Goal: Information Seeking & Learning: Learn about a topic

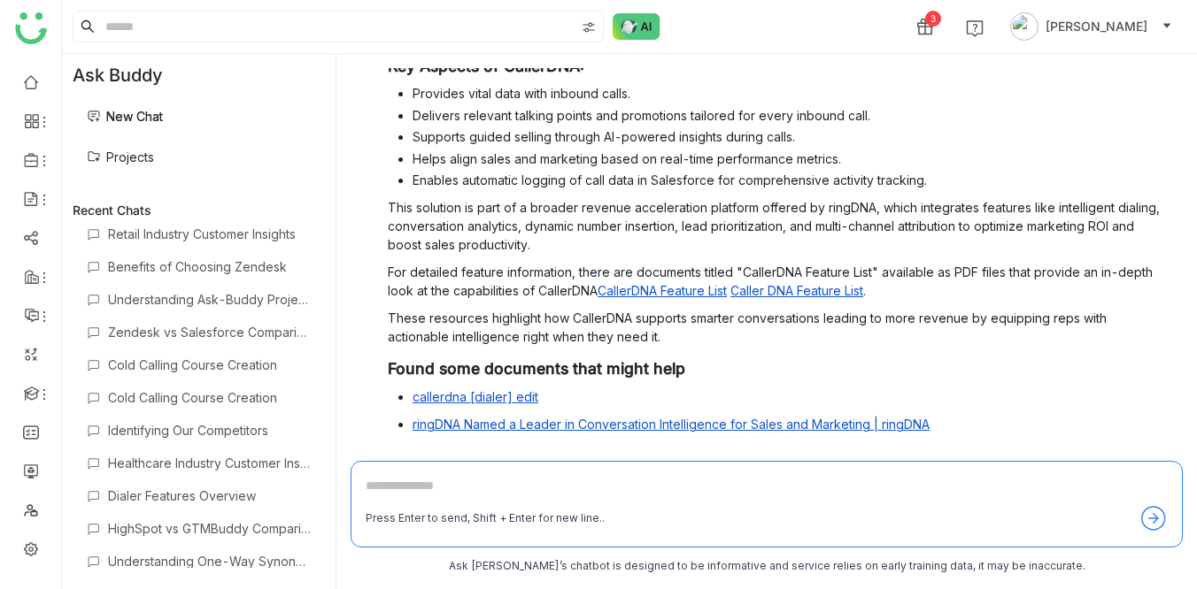
scroll to position [201, 0]
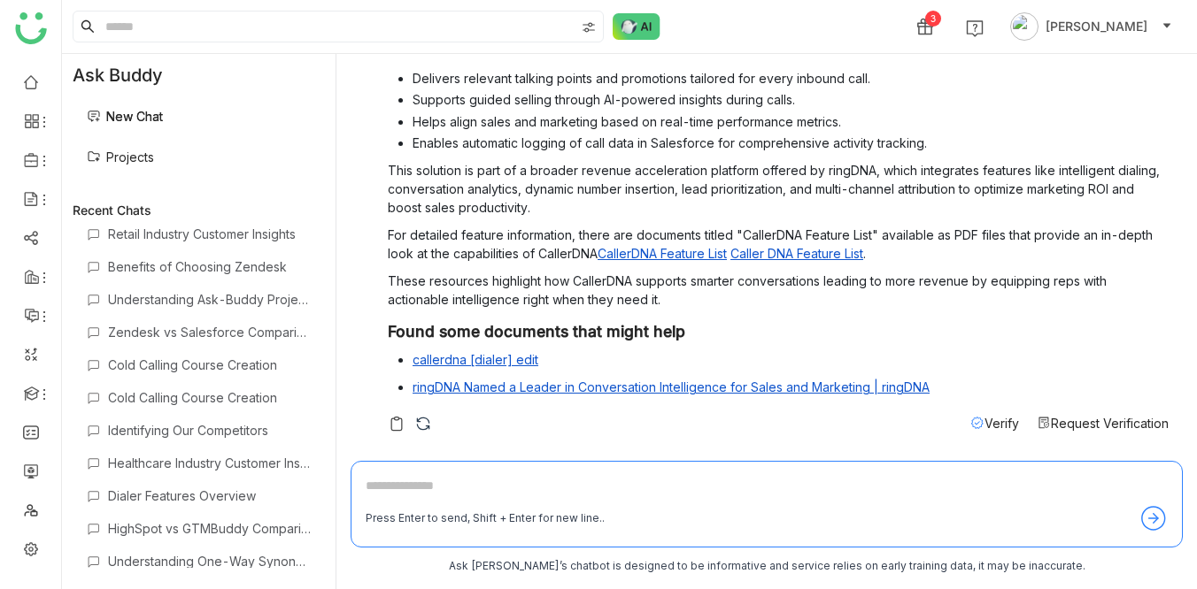
click at [729, 25] on div "3 [PERSON_NAME]" at bounding box center [629, 26] width 1135 height 53
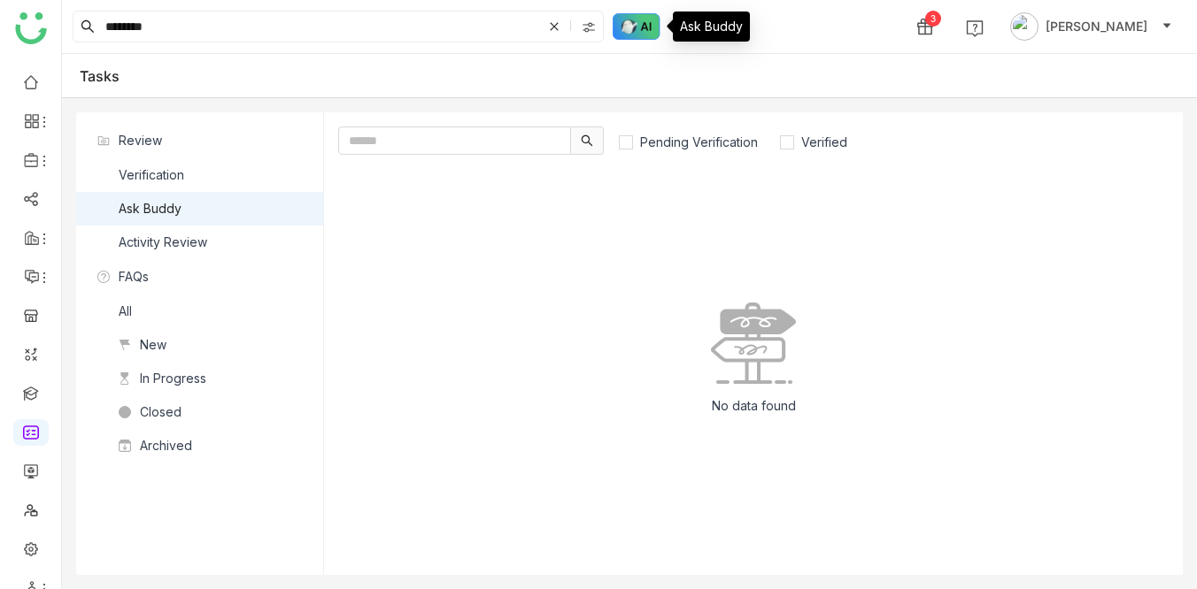
click at [649, 21] on img at bounding box center [636, 26] width 48 height 27
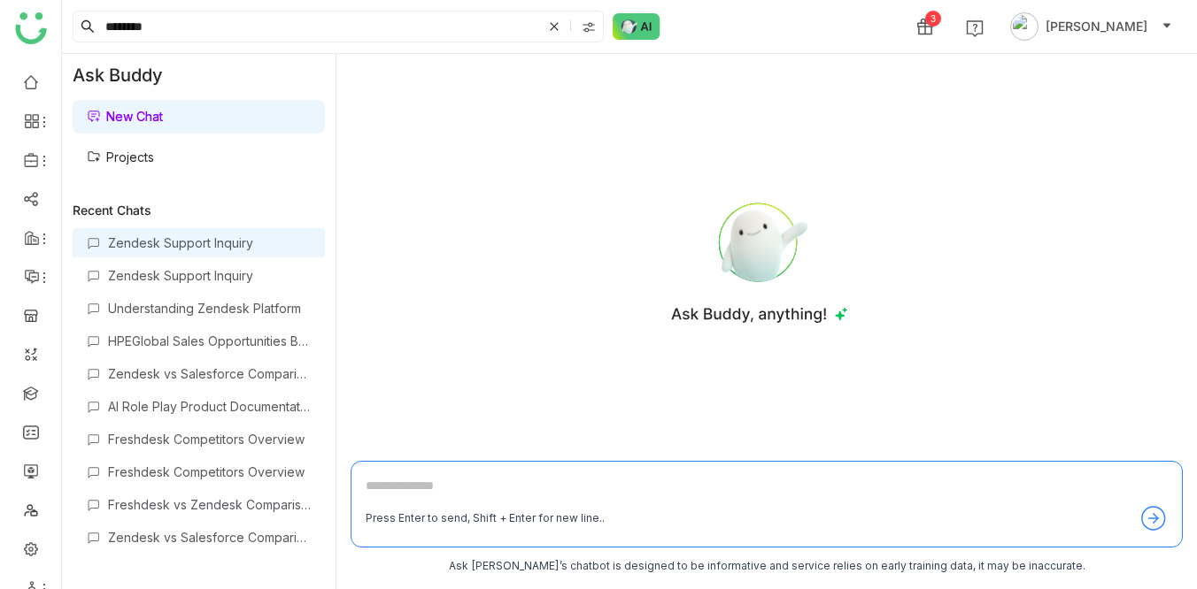
click at [187, 242] on div "Zendesk Support Inquiry" at bounding box center [209, 242] width 203 height 15
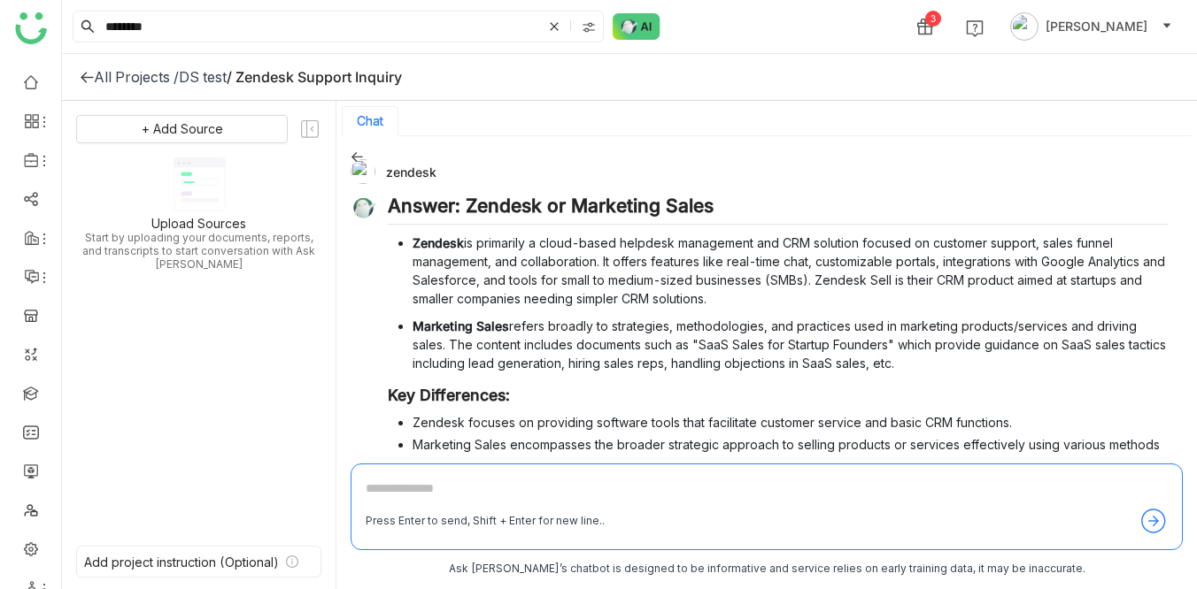
click at [202, 79] on div "DS test" at bounding box center [203, 77] width 48 height 18
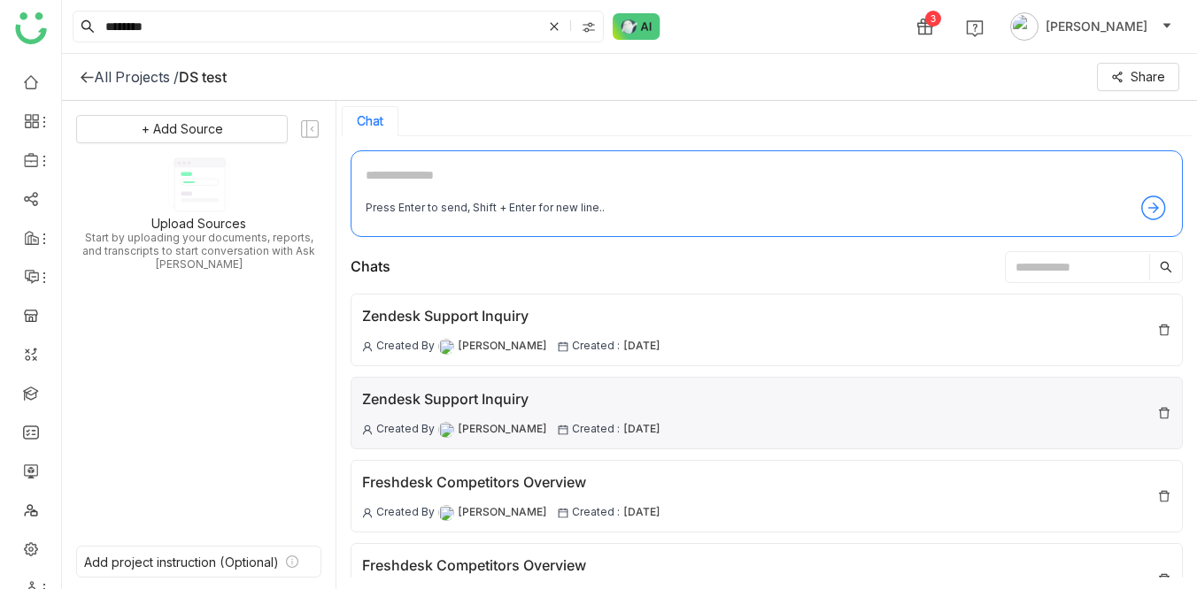
scroll to position [204, 0]
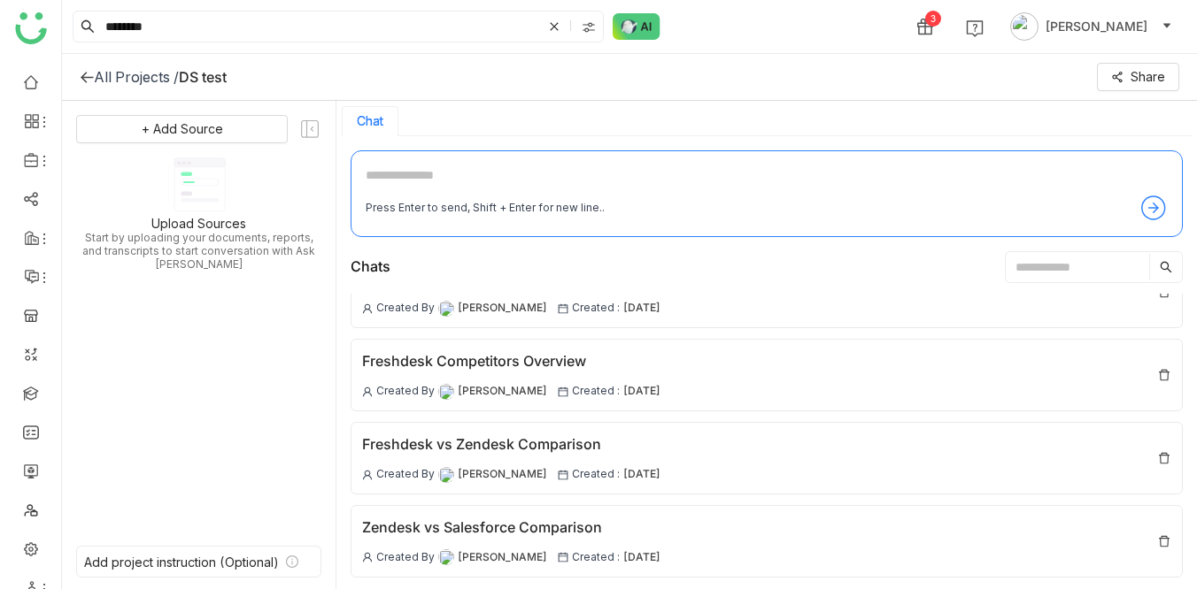
click at [84, 81] on icon at bounding box center [87, 77] width 14 height 14
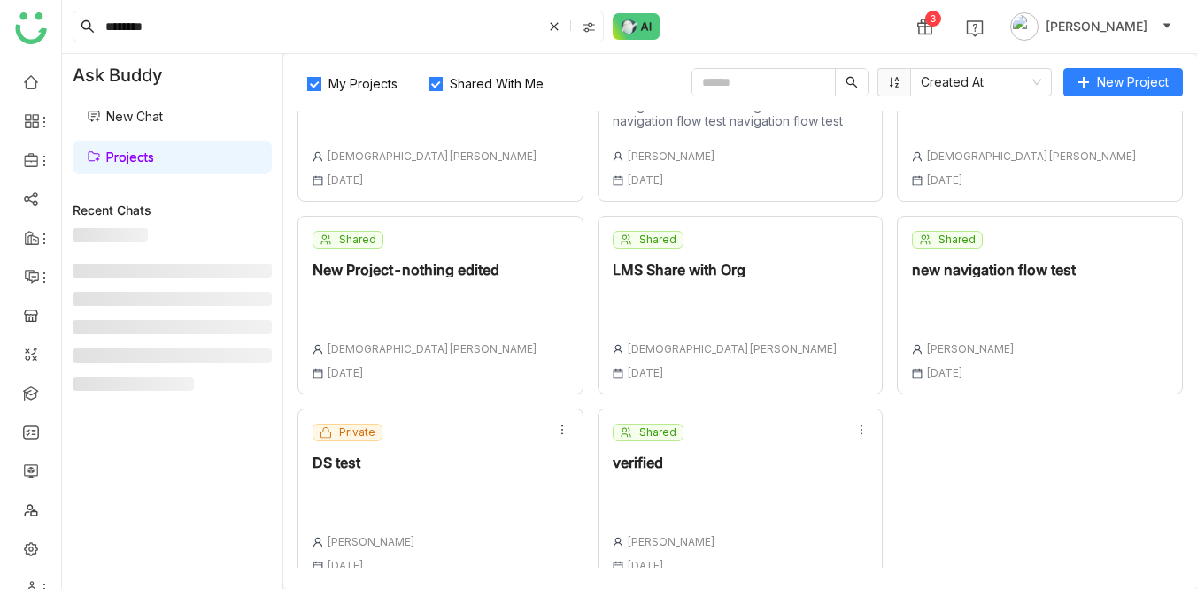
scroll to position [107, 0]
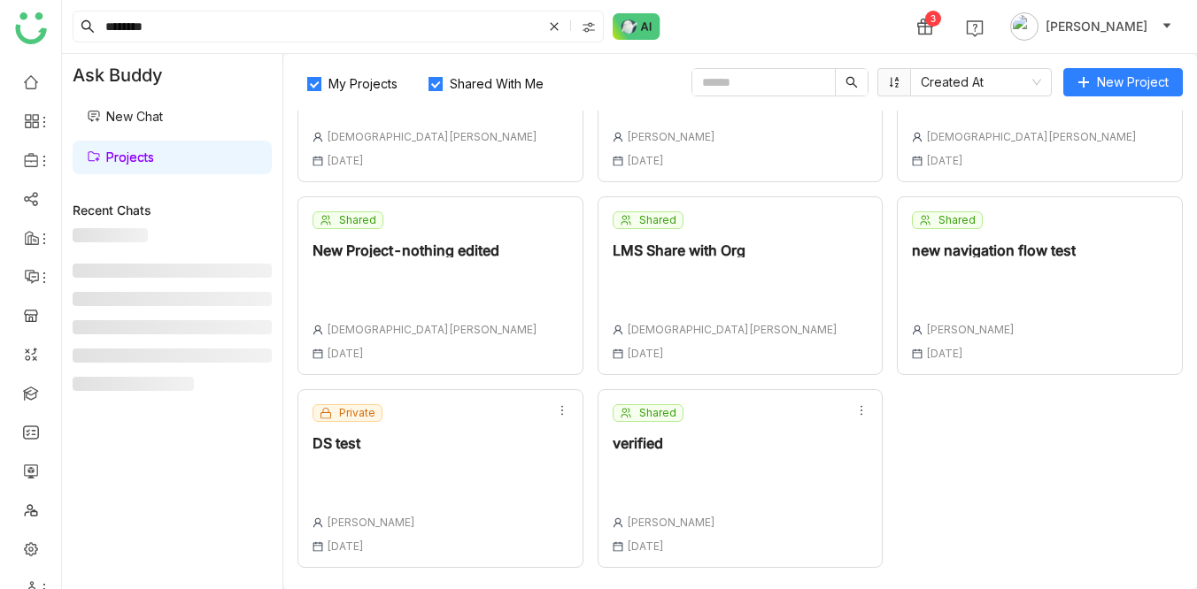
click at [652, 460] on div "Shared verified Uday Bhanu 18 Aug , 2025" at bounding box center [663, 478] width 103 height 149
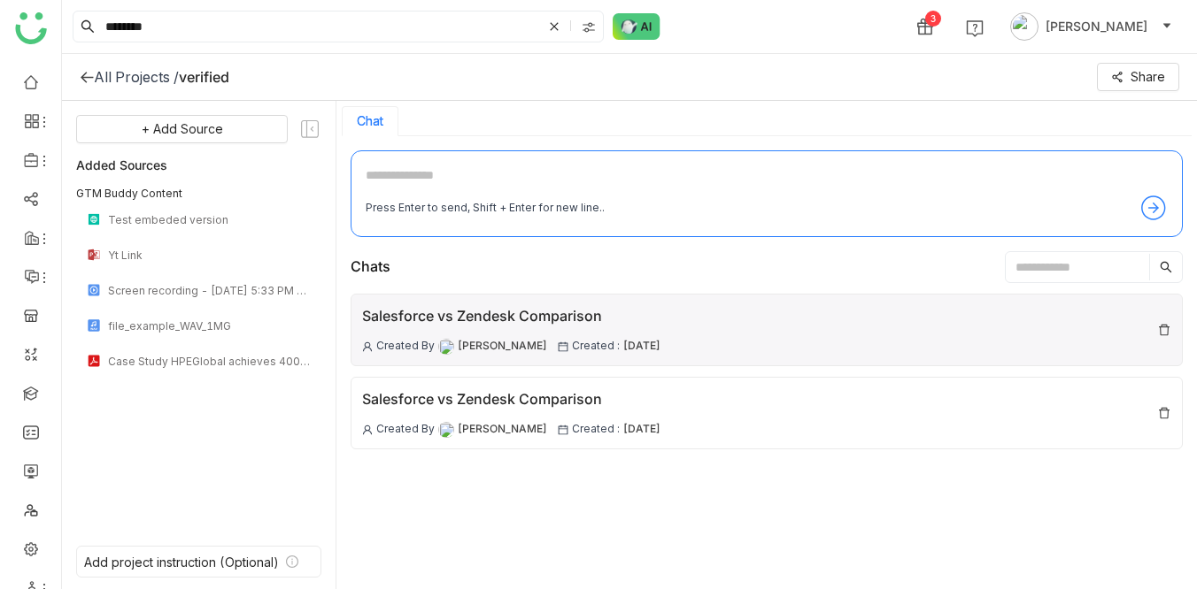
click at [603, 324] on div "Salesforce vs Zendesk Comparison" at bounding box center [511, 316] width 298 height 22
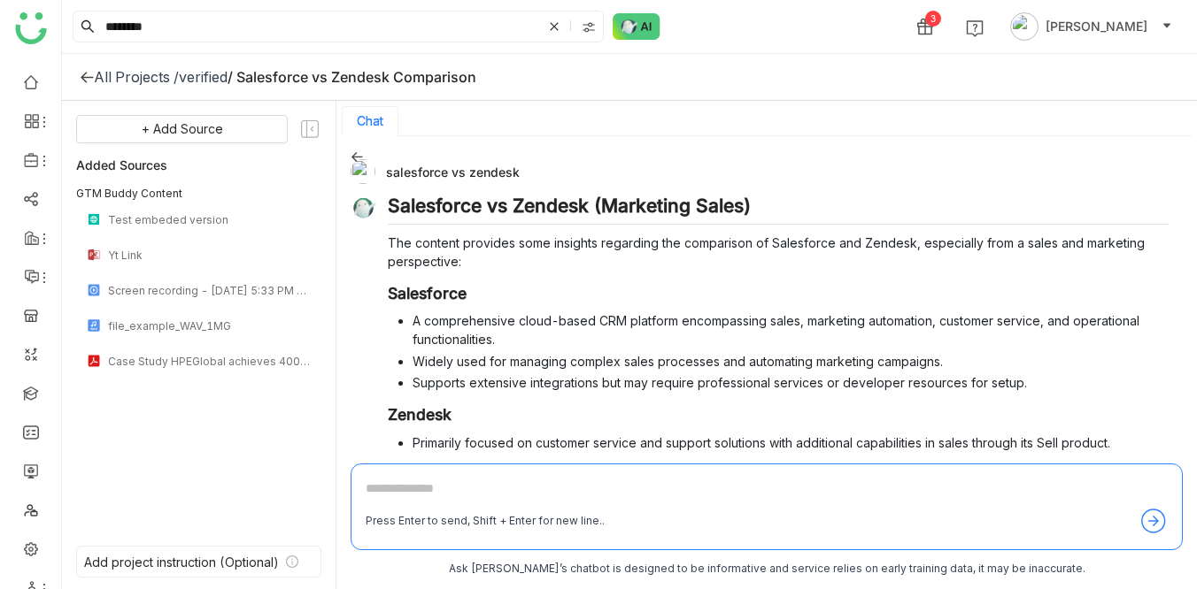
click at [357, 154] on icon at bounding box center [357, 156] width 12 height 12
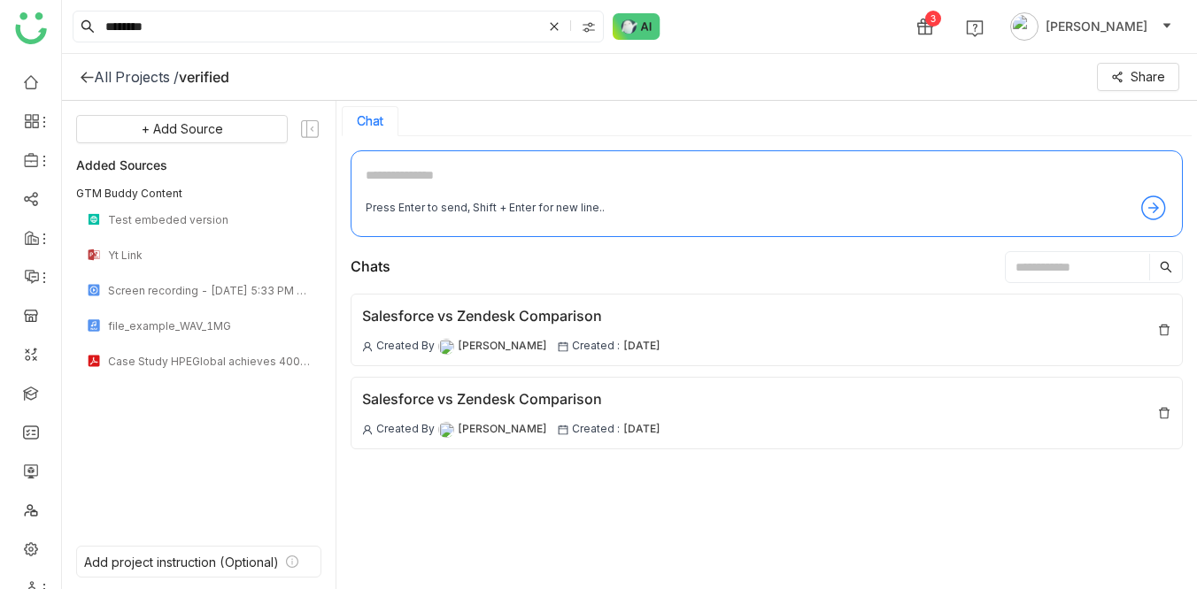
click at [766, 20] on div "******* 3 Veena Pulicharla" at bounding box center [629, 26] width 1135 height 53
